Goal: Transaction & Acquisition: Purchase product/service

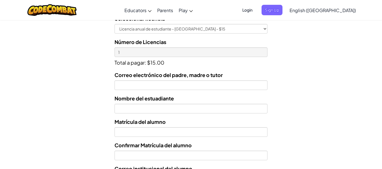
scroll to position [159, 0]
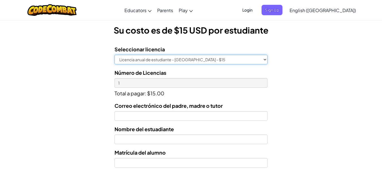
click at [254, 61] on select "Licencia anual de estudiante - Universidad Tecmilenio - $15" at bounding box center [190, 60] width 153 height 10
click at [114, 55] on select "Licencia anual de estudiante - Universidad Tecmilenio - $15" at bounding box center [190, 60] width 153 height 10
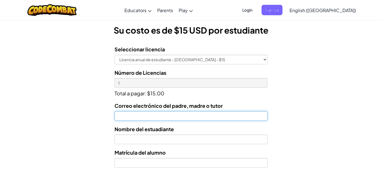
click at [189, 119] on input "Correo electrónico del padre, madre o tutor" at bounding box center [190, 116] width 153 height 10
type input "paovegaseguros@gmail.com"
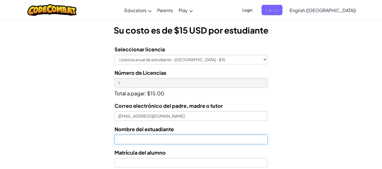
click at [173, 143] on input "text" at bounding box center [190, 140] width 153 height 10
type input "Emilio Mauricio Acosta Vega"
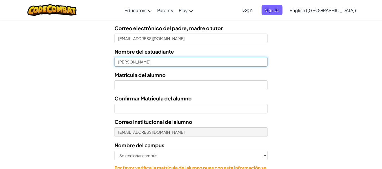
scroll to position [250, 0]
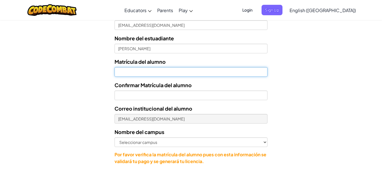
click at [182, 71] on input "Nombre del estuadiante" at bounding box center [190, 72] width 153 height 10
type input "07179321"
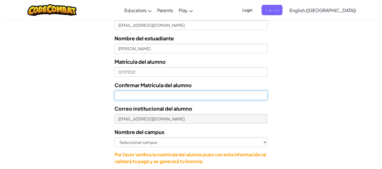
click at [146, 96] on input "Confirmar Matrícula del alumno" at bounding box center [190, 96] width 153 height 10
type input "07179321"
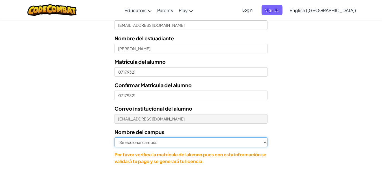
click at [161, 143] on select "Seleccionar campus Cancún Central Chihuahua Ciudad Juárez Ciudad Obregón Cuauti…" at bounding box center [190, 143] width 153 height 10
select select "Ferrería"
click at [114, 138] on select "Seleccionar campus Cancún Central Chihuahua Ciudad Juárez Ciudad Obregón Cuauti…" at bounding box center [190, 143] width 153 height 10
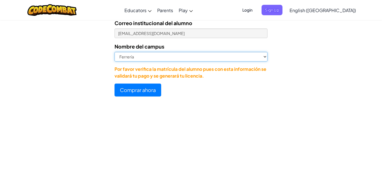
scroll to position [337, 0]
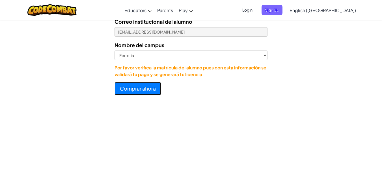
click at [153, 90] on button "Comprar ahora" at bounding box center [137, 88] width 47 height 13
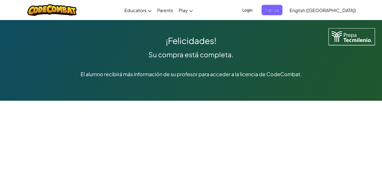
click at [112, 53] on div "Su compra está completa." at bounding box center [190, 55] width 353 height 14
